Goal: Task Accomplishment & Management: Manage account settings

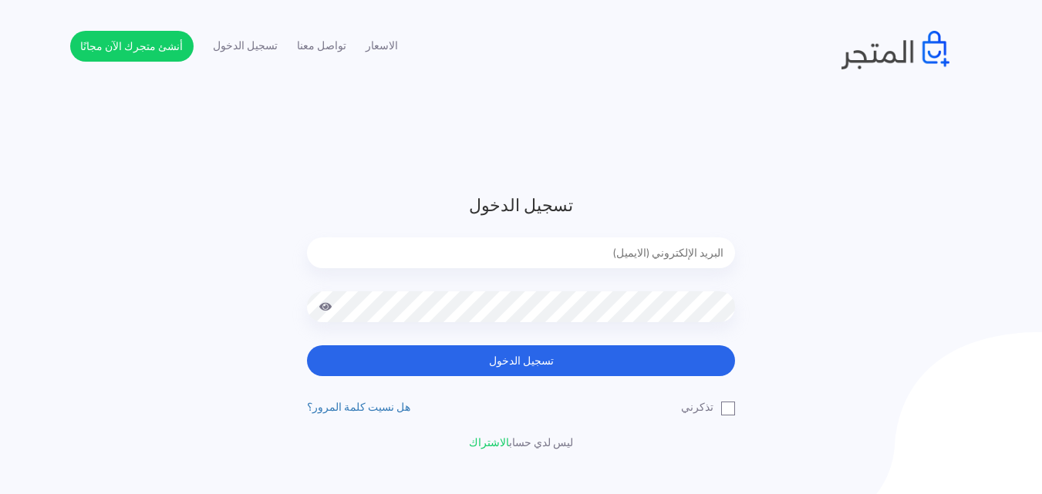
click at [523, 262] on input "email" at bounding box center [521, 253] width 428 height 31
type input "[EMAIL_ADDRESS][DOMAIN_NAME]"
click at [307, 346] on button "تسجيل الدخول" at bounding box center [521, 361] width 428 height 31
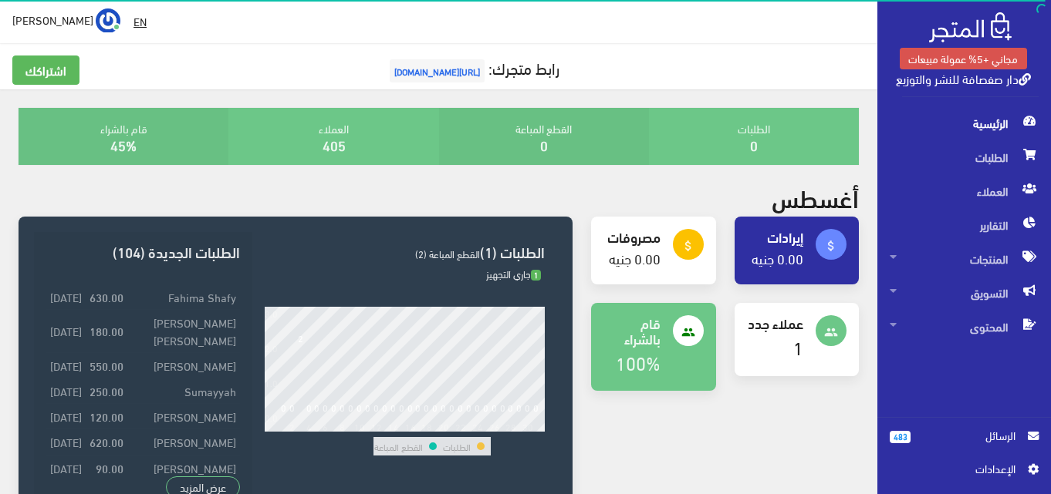
click at [1000, 433] on span "الرسائل" at bounding box center [969, 435] width 93 height 17
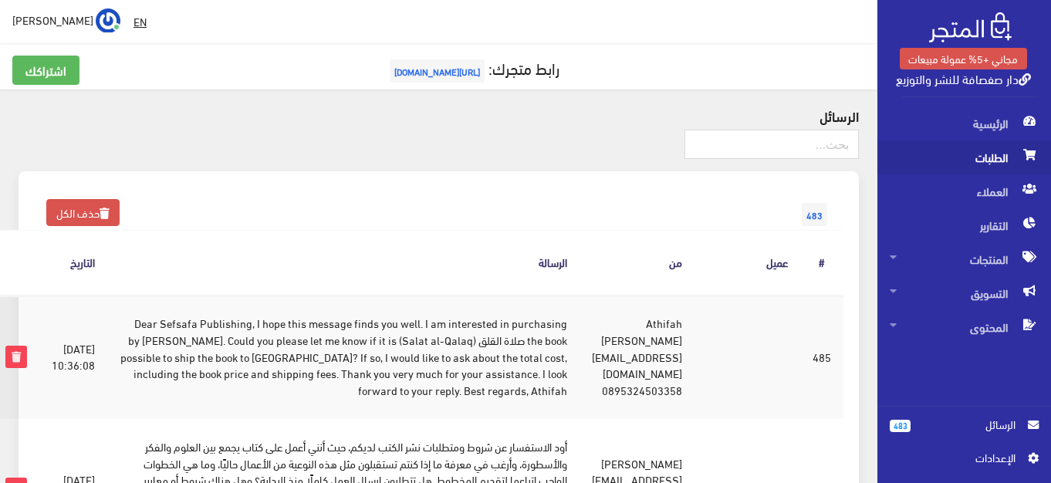
click at [1020, 168] on span "الطلبات" at bounding box center [963, 157] width 149 height 34
